Goal: Use online tool/utility: Utilize a website feature to perform a specific function

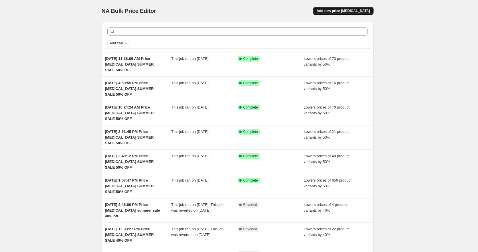
click at [359, 11] on span "Add new price [MEDICAL_DATA]" at bounding box center [342, 11] width 53 height 5
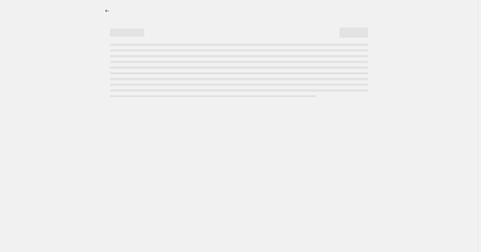
select select "percentage"
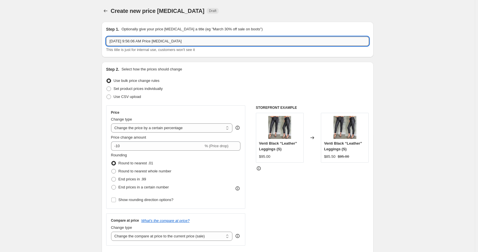
click at [207, 43] on input "Aug 25, 2025, 9:56:06 AM Price change job" at bounding box center [237, 41] width 263 height 9
type input "Aug 25, 2025, 9:56:06 AM Price change job SUMMER SALE 50% OFF"
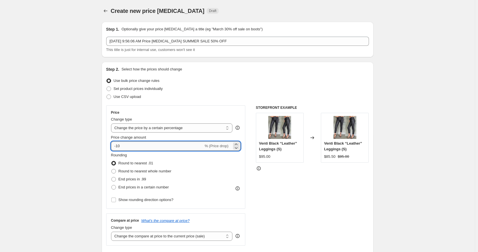
click at [119, 145] on input "-10" at bounding box center [157, 145] width 92 height 9
type input "-50"
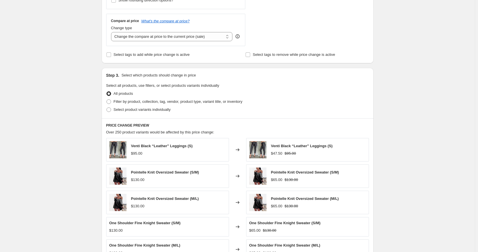
scroll to position [200, 0]
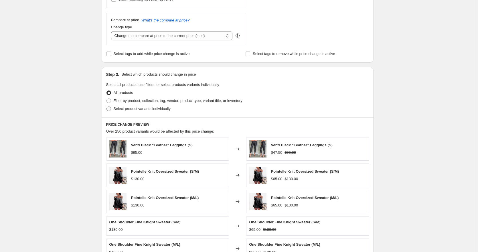
click at [151, 107] on span "Select product variants individually" at bounding box center [142, 108] width 57 height 4
click at [107, 107] on input "Select product variants individually" at bounding box center [106, 106] width 0 height 0
radio input "true"
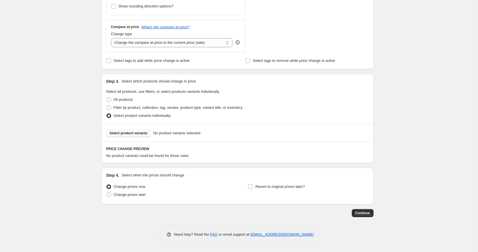
scroll to position [193, 0]
click at [124, 129] on button "Select product variants" at bounding box center [128, 133] width 45 height 8
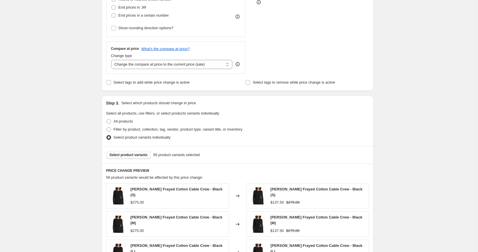
scroll to position [338, 0]
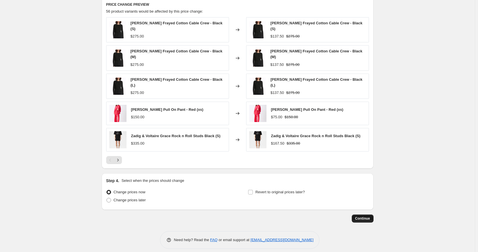
click at [367, 215] on button "Continue" at bounding box center [363, 218] width 22 height 8
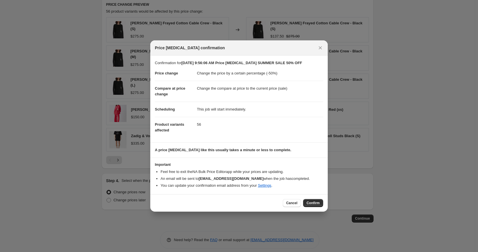
click at [313, 204] on span "Confirm" at bounding box center [312, 203] width 13 height 5
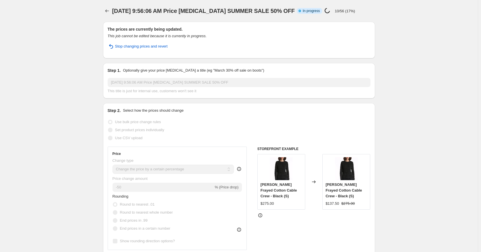
select select "percentage"
